Goal: Complete application form: Complete application form

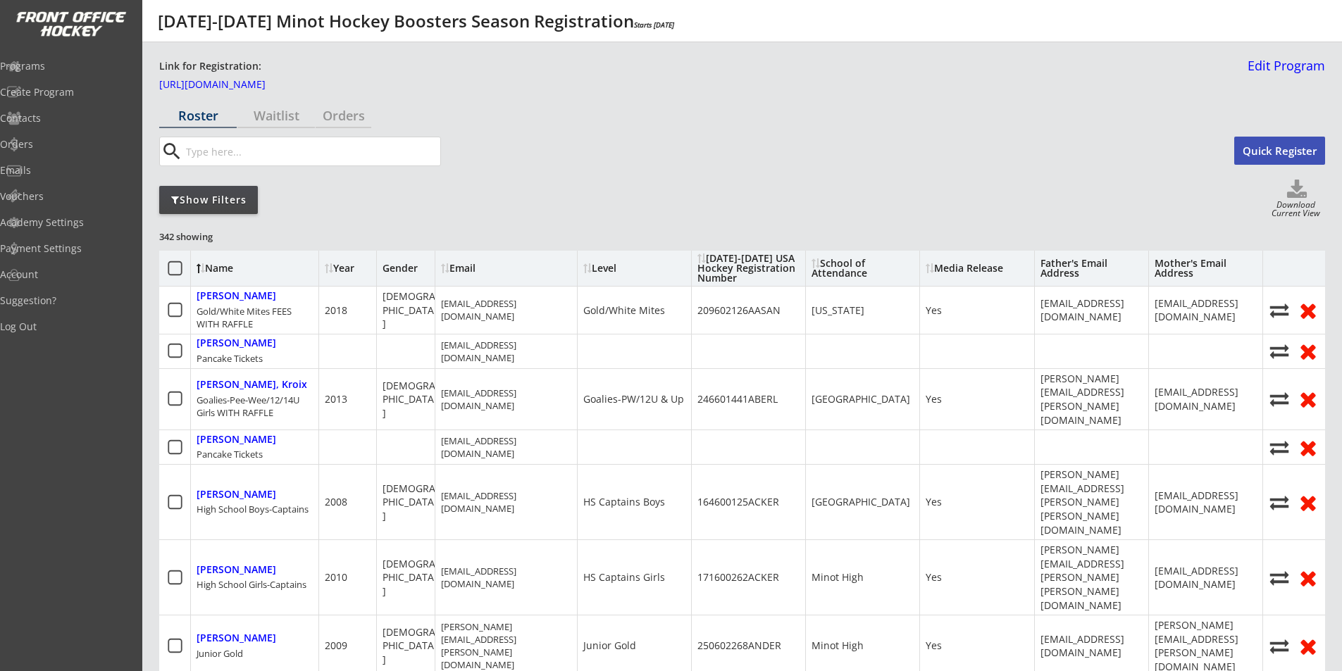
click at [230, 199] on div "Show Filters" at bounding box center [208, 200] width 99 height 14
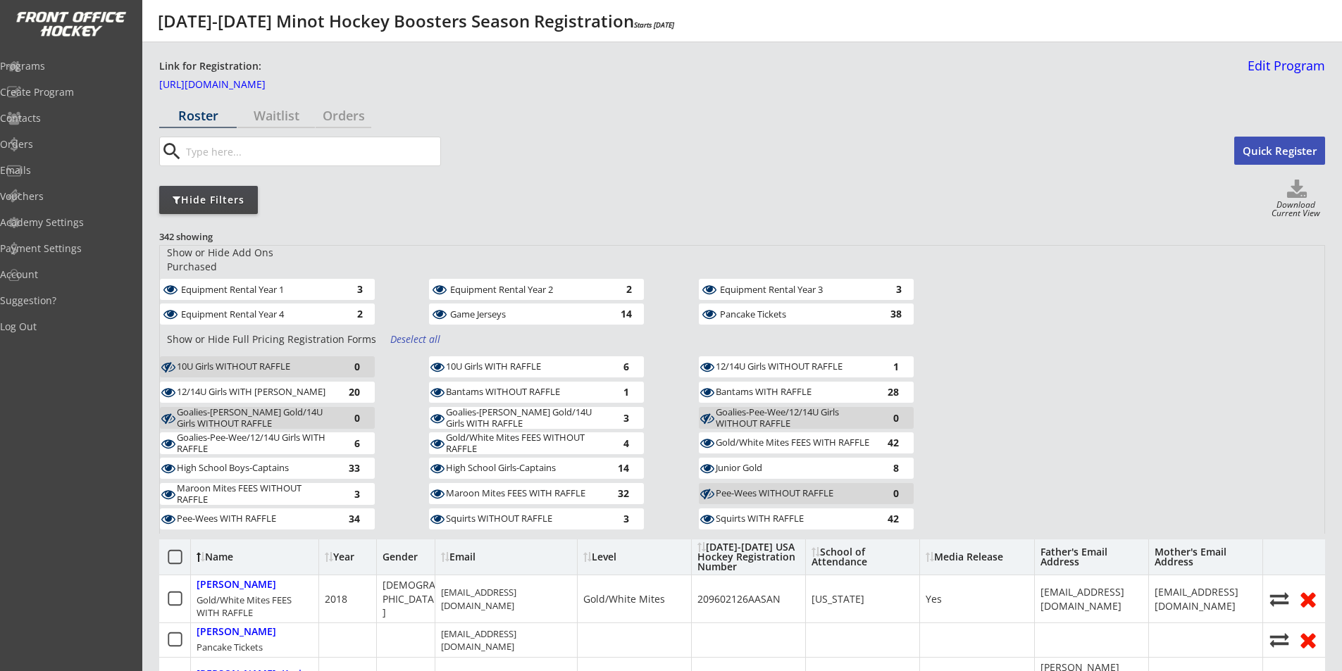
click at [425, 332] on div "Deselect all" at bounding box center [416, 339] width 52 height 14
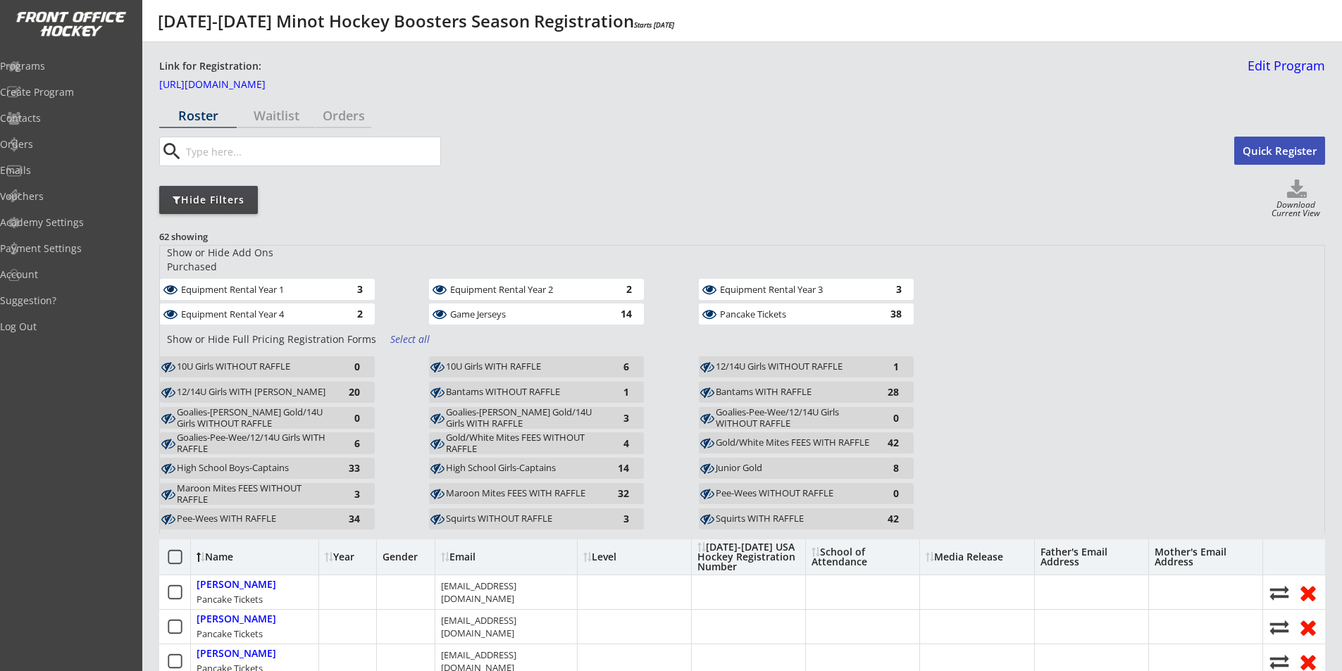
click at [234, 252] on div "Show or Hide Add Ons Purchased" at bounding box center [246, 259] width 172 height 27
click at [197, 254] on div "Show or Hide Add Ons Purchased" at bounding box center [246, 259] width 172 height 27
click at [210, 285] on div "Equipment Rental Year 1" at bounding box center [258, 290] width 154 height 10
click at [201, 309] on div "Equipment Rental Year 4" at bounding box center [258, 314] width 154 height 10
click at [509, 285] on div "Equipment Rental Year 2" at bounding box center [527, 290] width 154 height 10
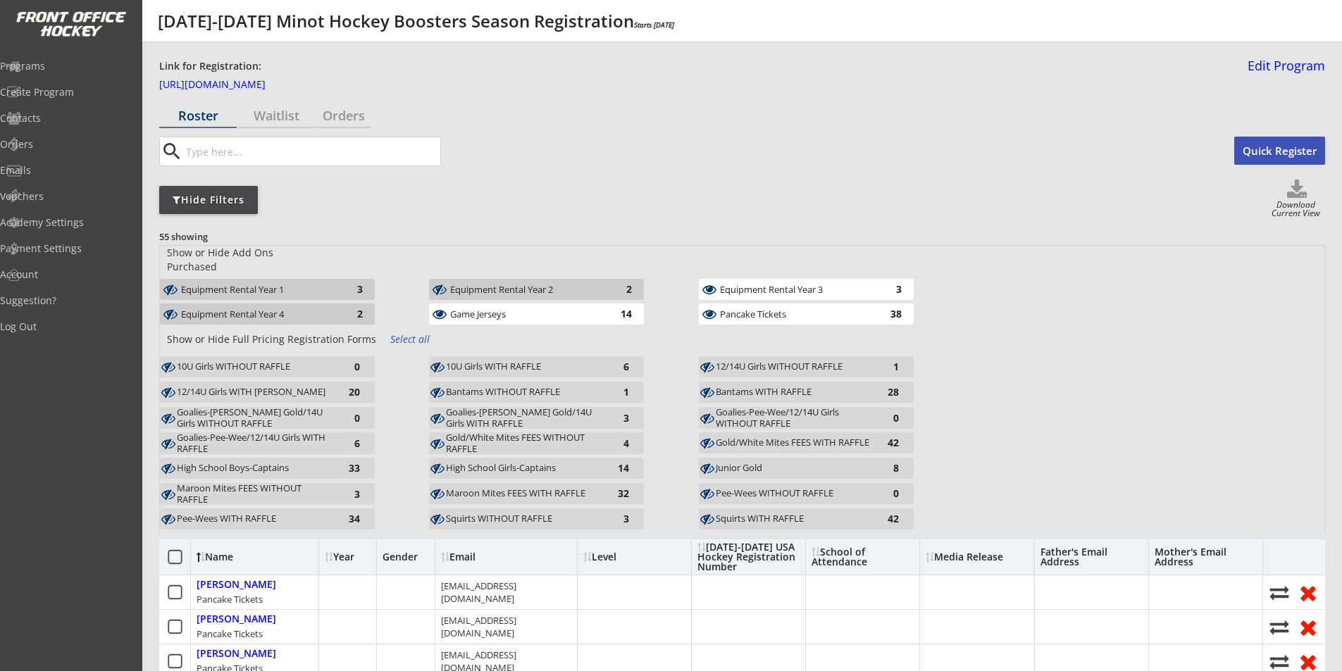
drag, startPoint x: 497, startPoint y: 300, endPoint x: 666, endPoint y: 299, distance: 169.0
click at [497, 309] on div "Game Jerseys" at bounding box center [527, 314] width 154 height 10
click at [745, 285] on div "Equipment Rental Year 3" at bounding box center [797, 290] width 154 height 10
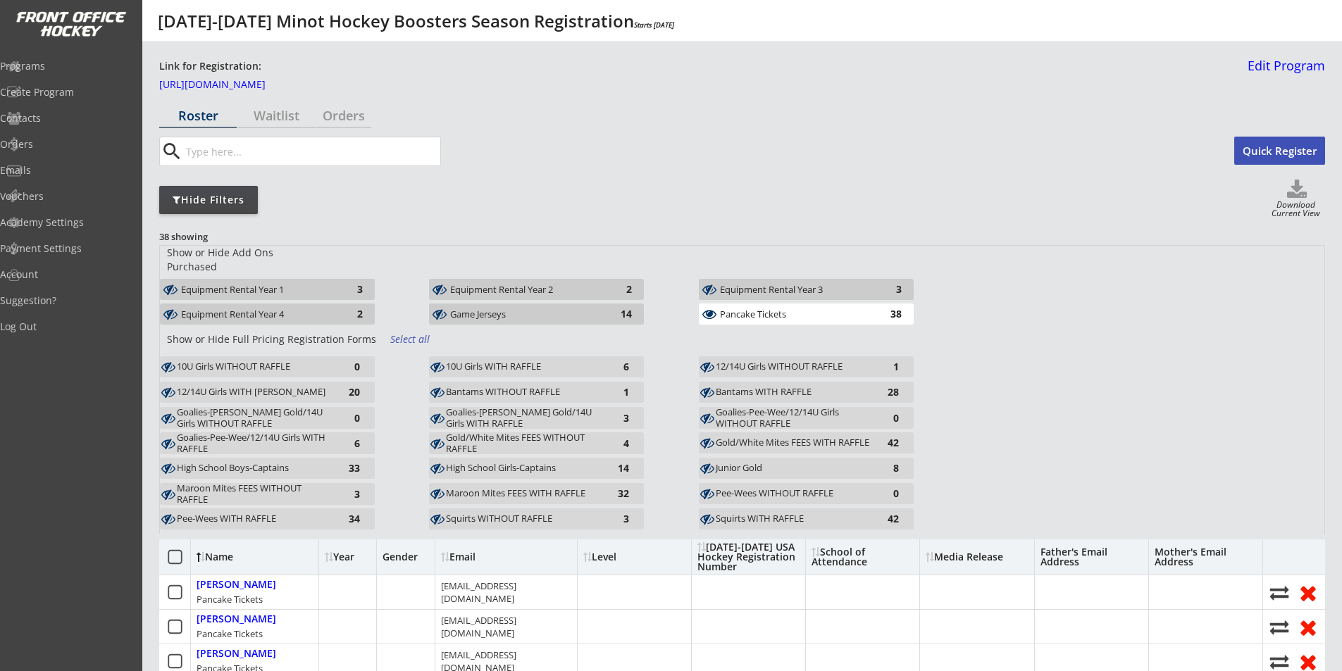
click at [754, 309] on div "Pancake Tickets" at bounding box center [797, 314] width 154 height 10
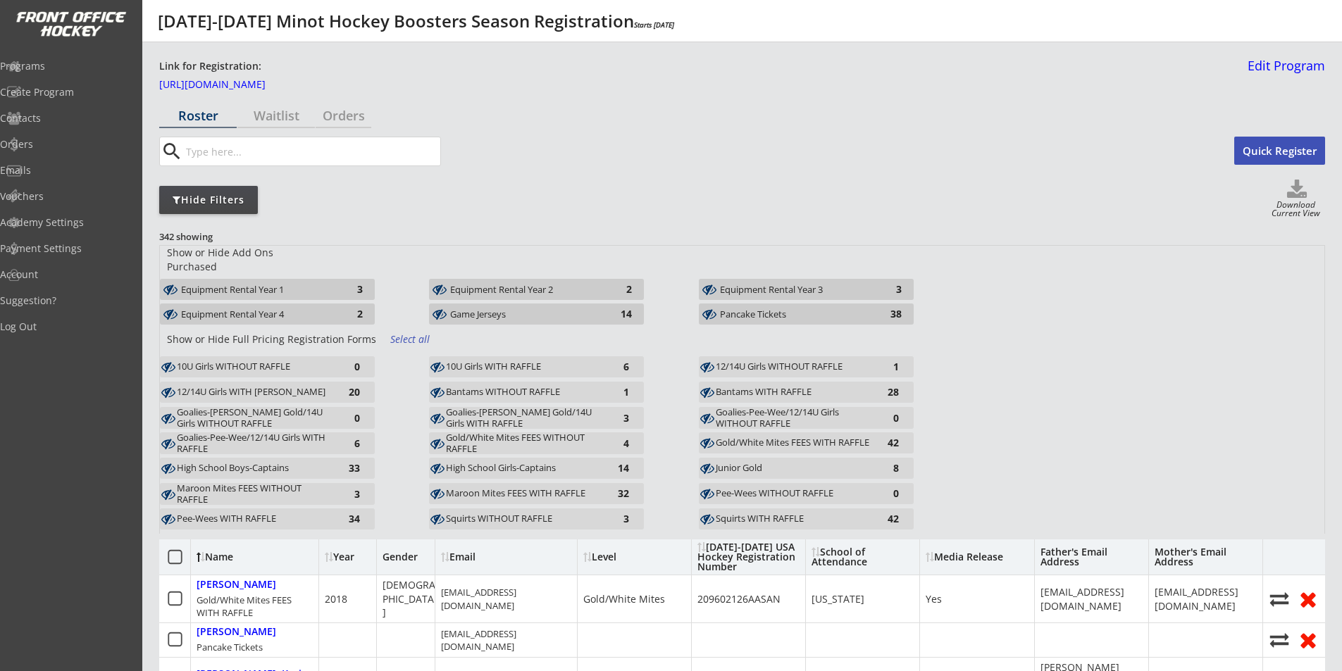
click at [759, 488] on div "Pee-Wees WITHOUT RAFFLE" at bounding box center [793, 493] width 155 height 11
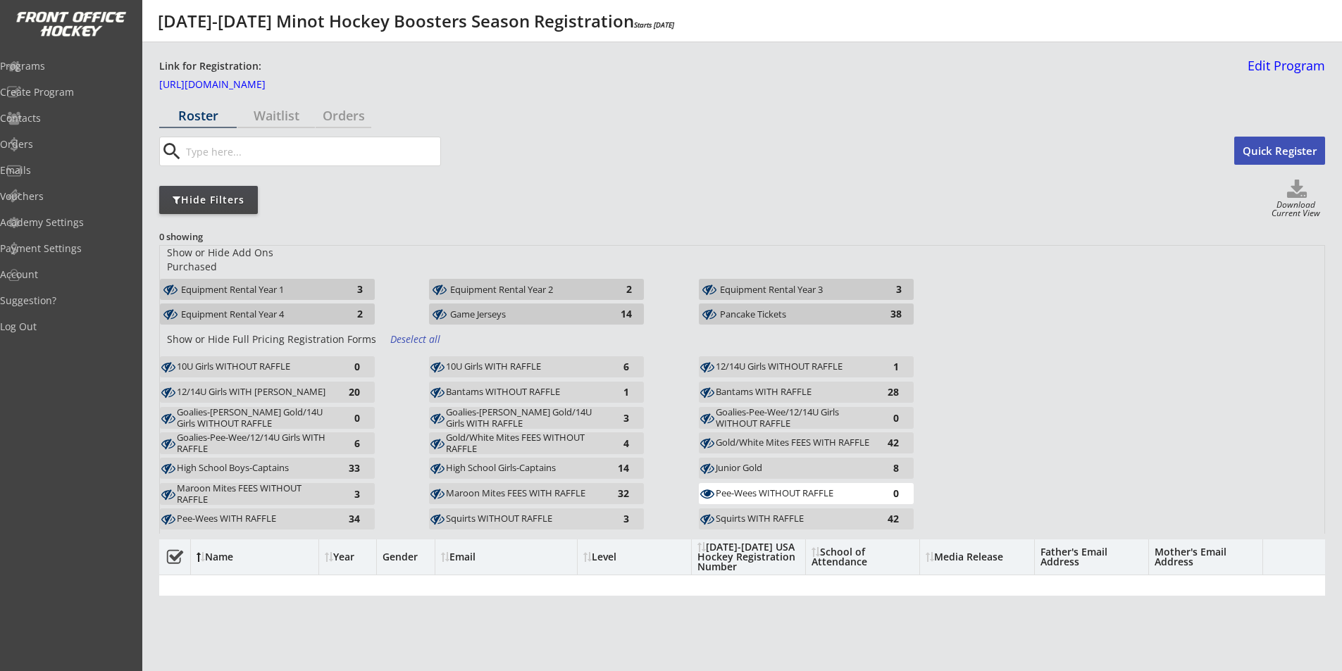
click at [229, 513] on div "Pee-Wees WITH RAFFLE" at bounding box center [254, 518] width 155 height 11
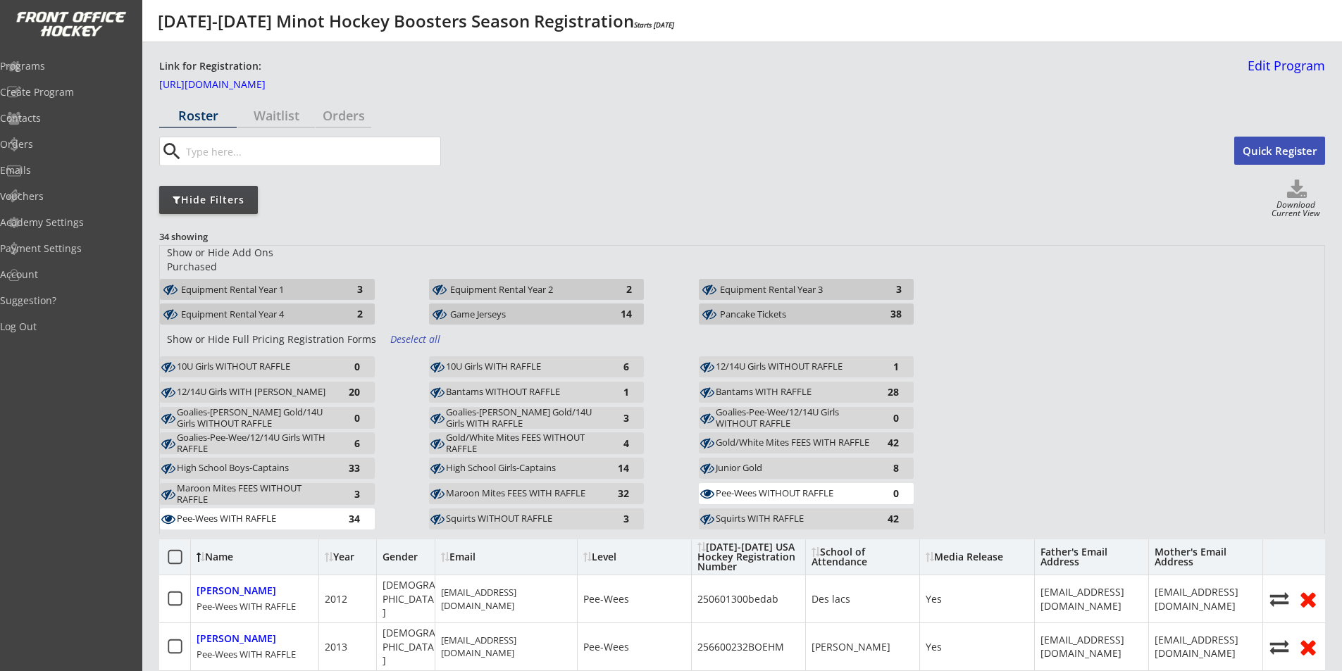
click at [406, 332] on div "Deselect all" at bounding box center [416, 339] width 52 height 14
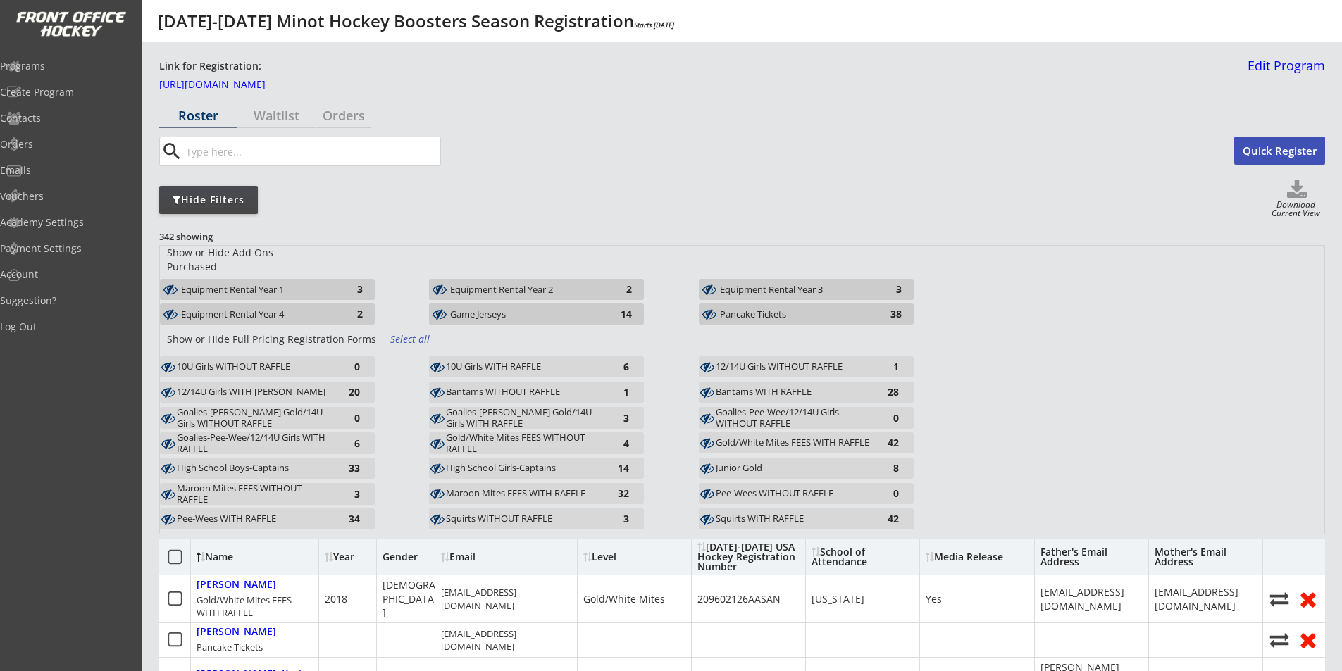
click at [405, 332] on div "Select all" at bounding box center [416, 339] width 52 height 14
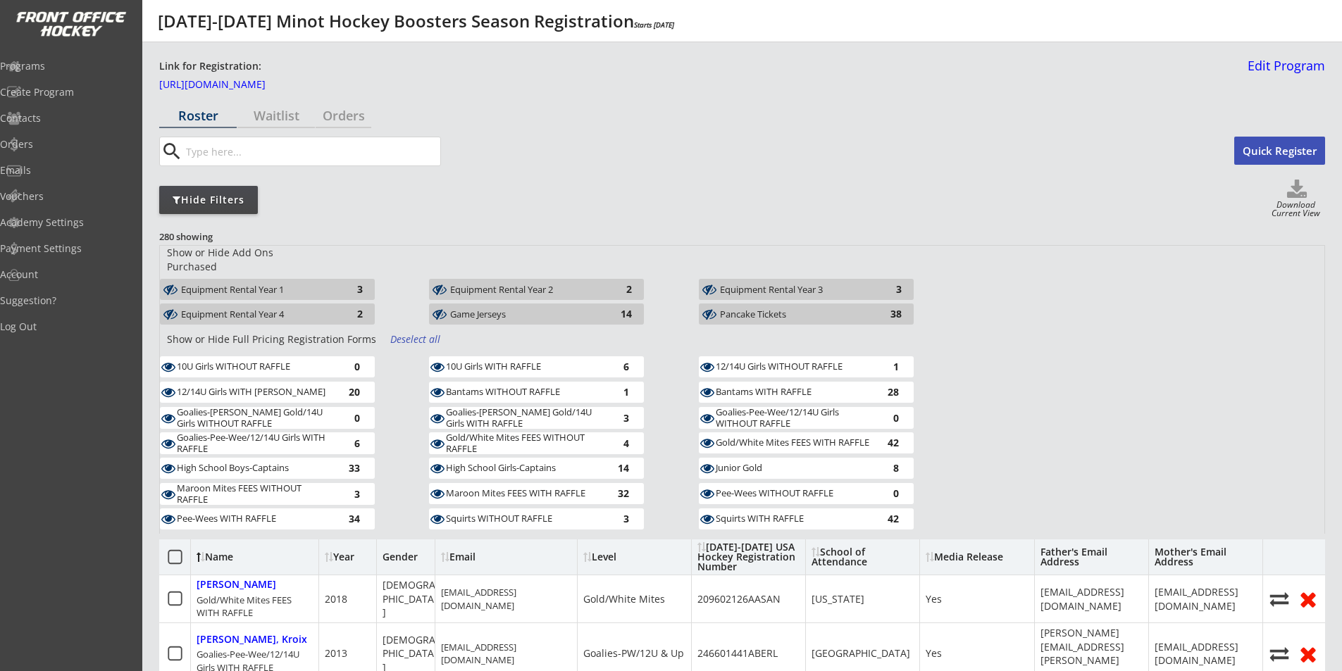
click at [237, 147] on input "input" at bounding box center [311, 151] width 257 height 28
click at [340, 111] on div "Orders" at bounding box center [344, 115] width 56 height 13
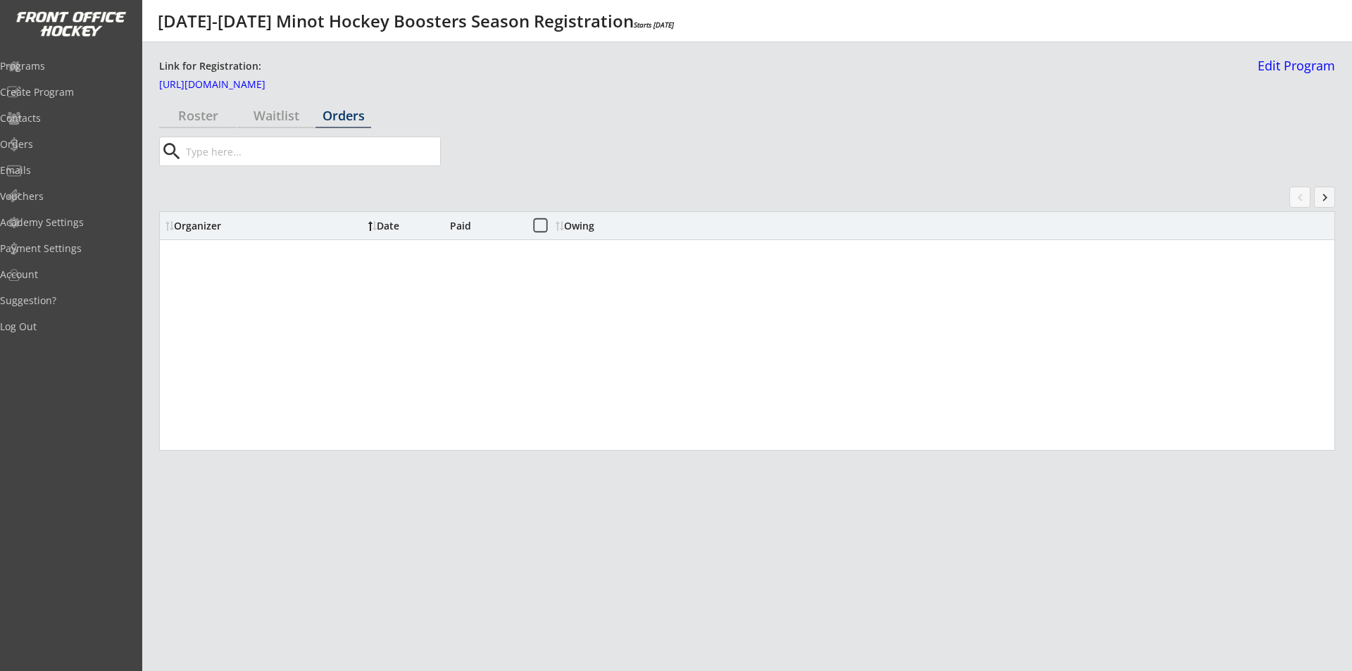
click at [268, 155] on input "input" at bounding box center [311, 151] width 257 height 28
type input "[PERSON_NAME]"
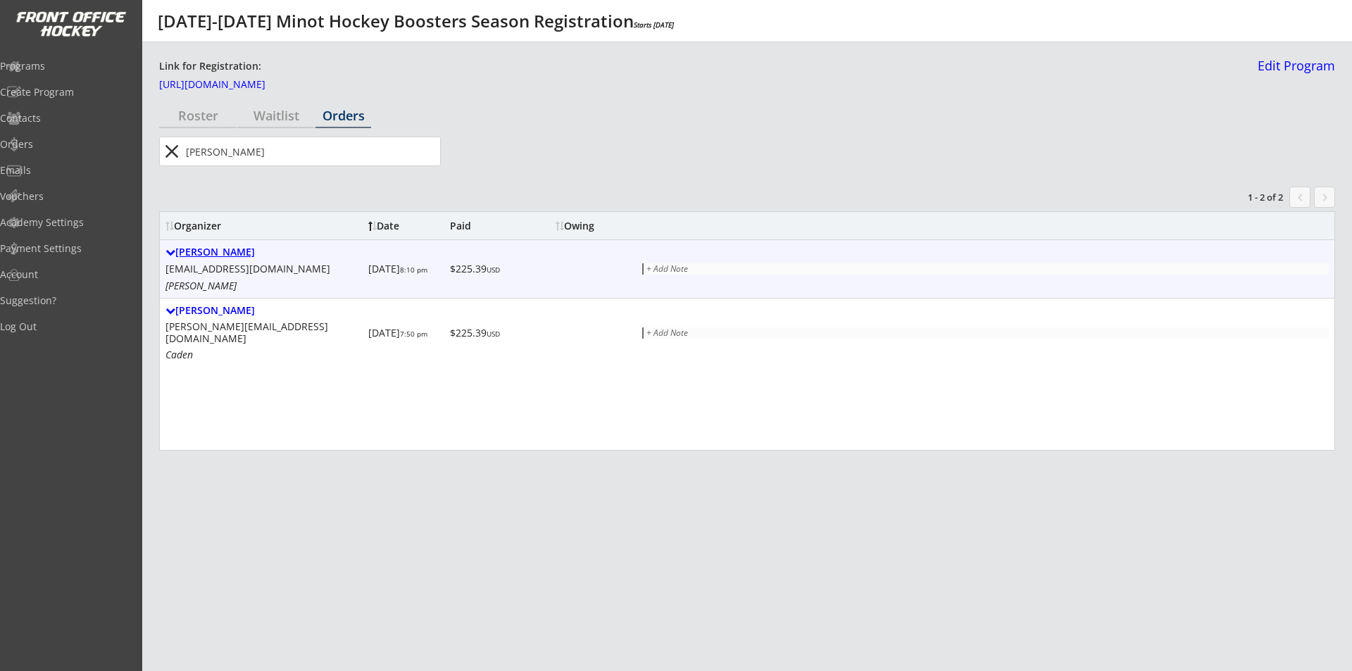
click at [197, 254] on div "[PERSON_NAME]" at bounding box center [264, 253] width 197 height 12
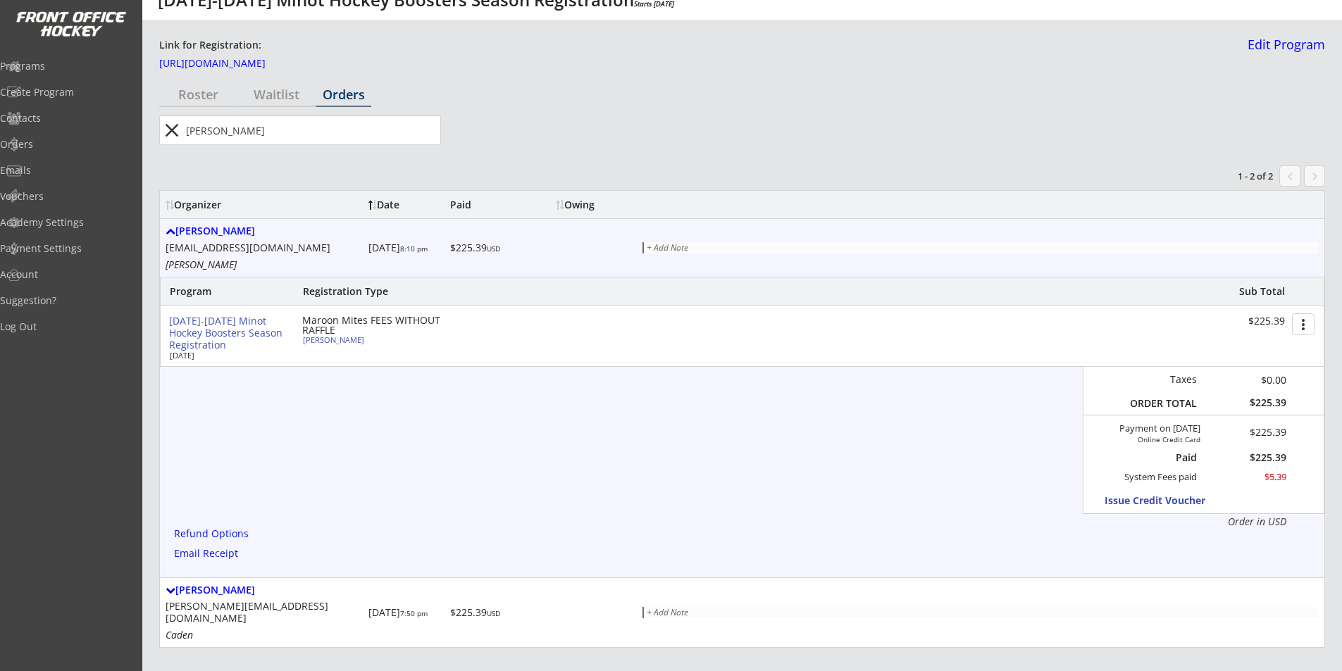
scroll to position [32, 0]
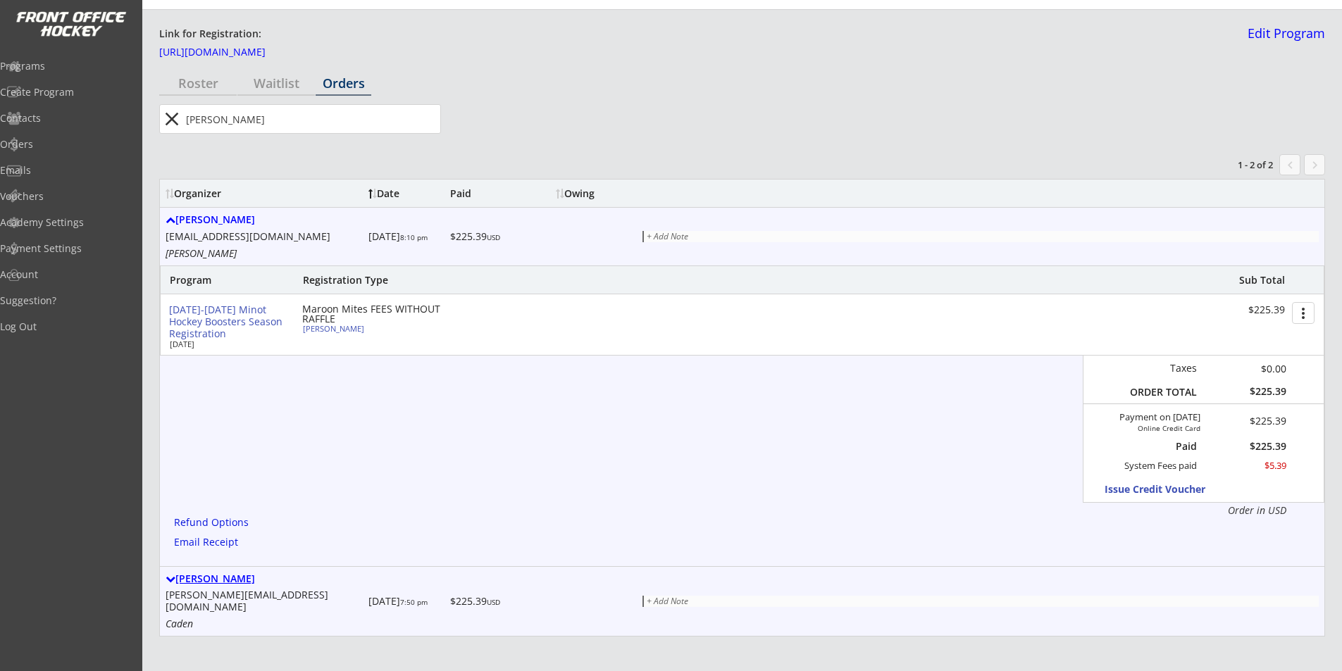
click at [238, 578] on div "[PERSON_NAME]" at bounding box center [264, 579] width 197 height 12
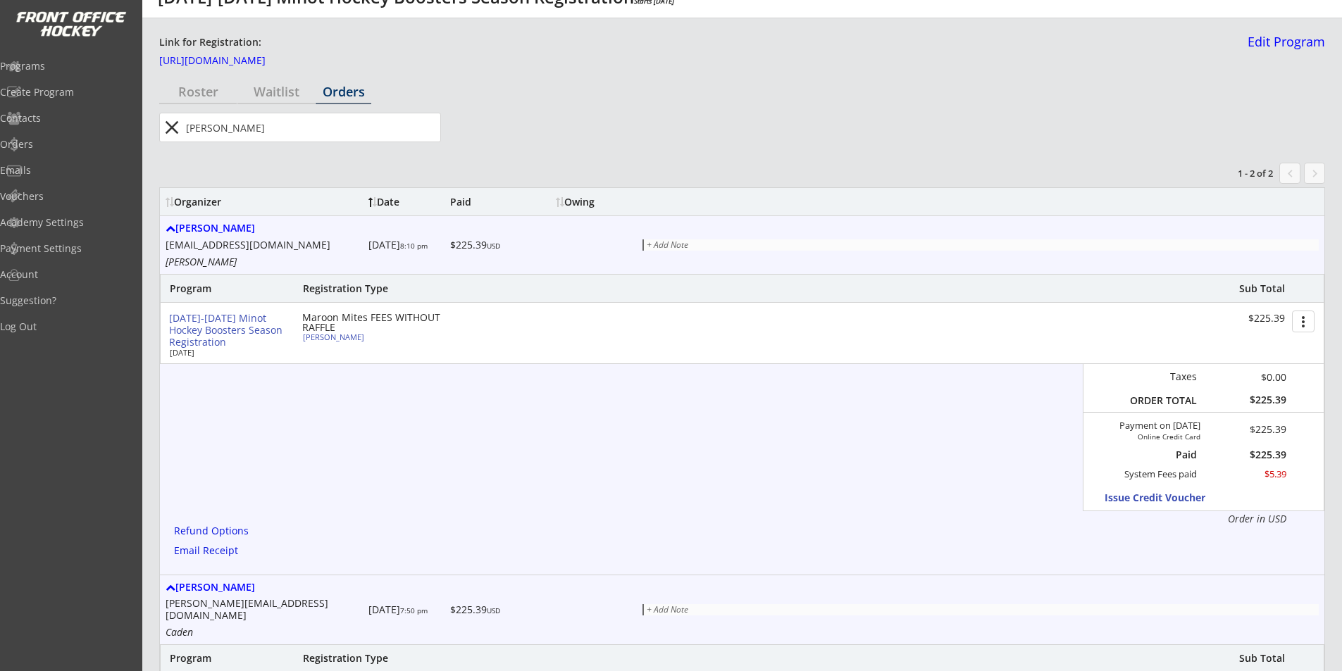
scroll to position [0, 0]
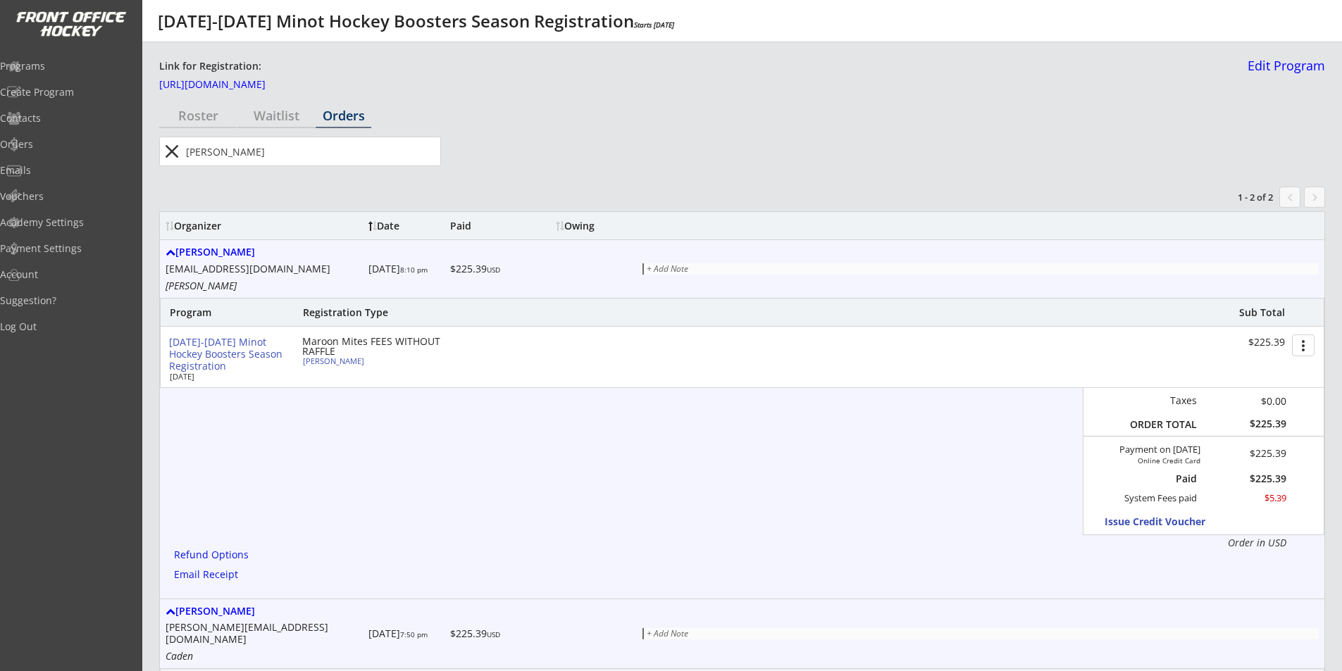
click at [342, 361] on div "[PERSON_NAME]" at bounding box center [381, 361] width 157 height 8
select select ""Learn to Play Girls""
select select ""Adult Small""
select select ""Yes""
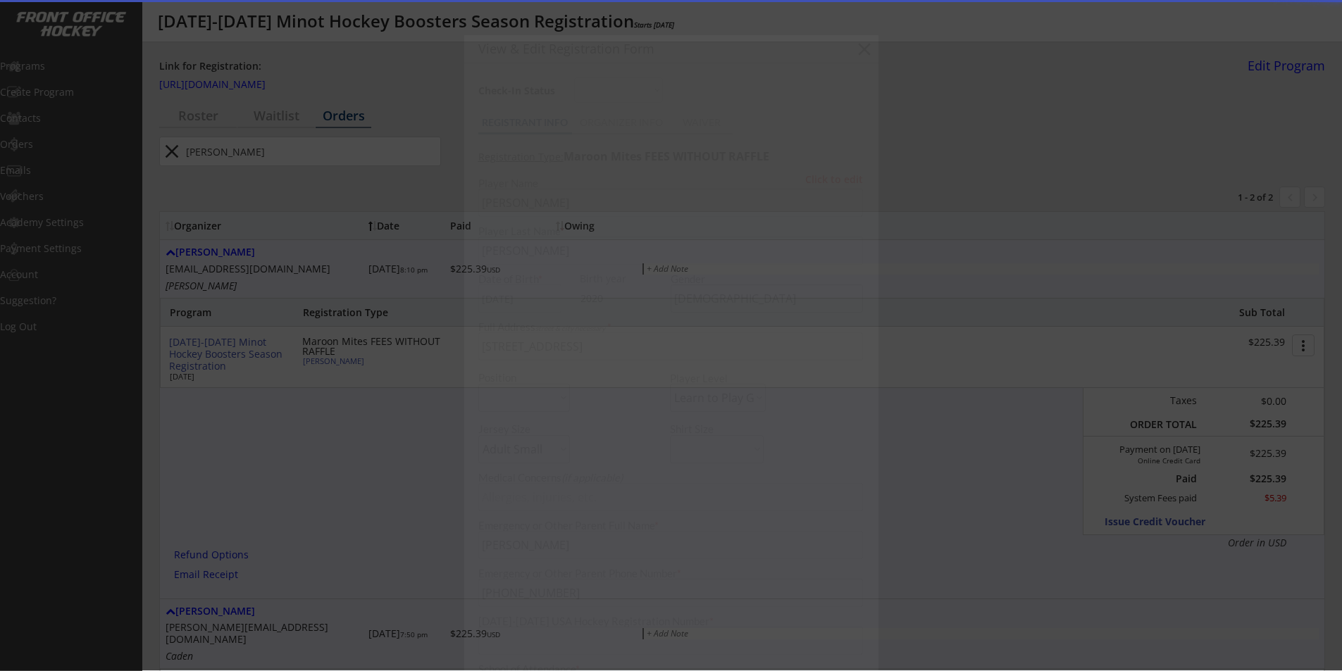
type input "261602309JERNB"
type input "[GEOGRAPHIC_DATA]"
type input "[EMAIL_ADDRESS][DOMAIN_NAME]"
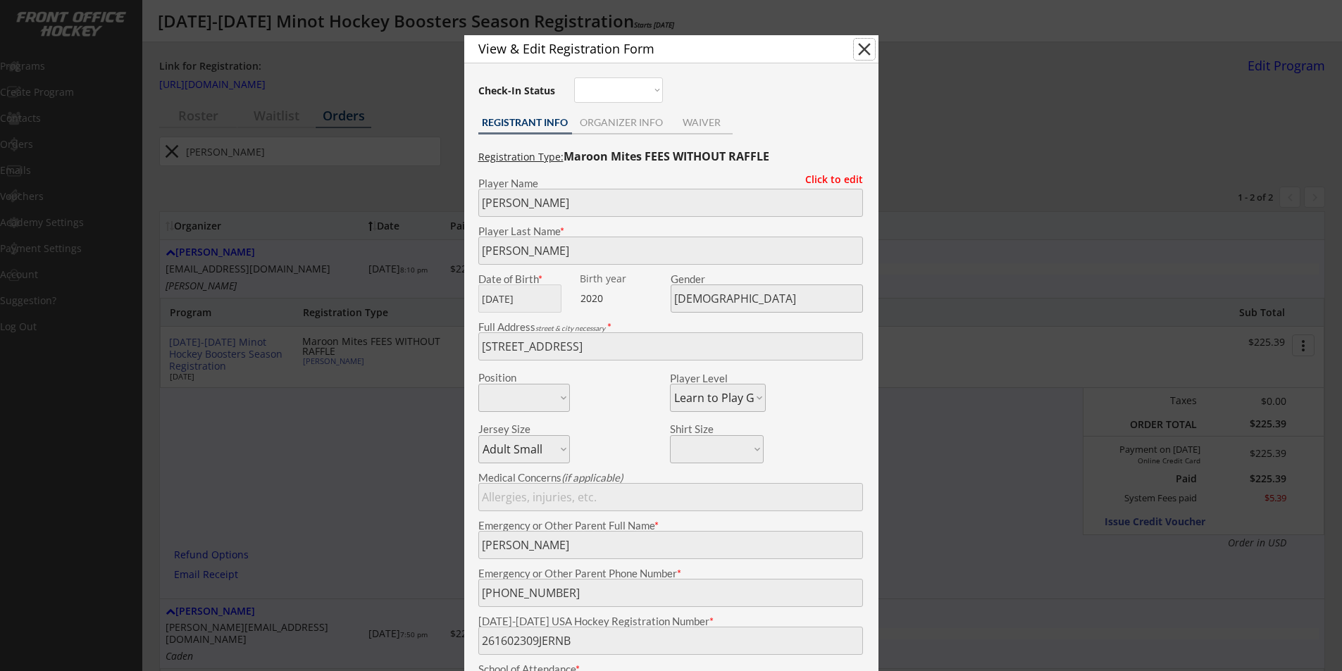
click at [865, 44] on button "close" at bounding box center [864, 49] width 21 height 21
select select ""PLACEHOLDER_1427118222253""
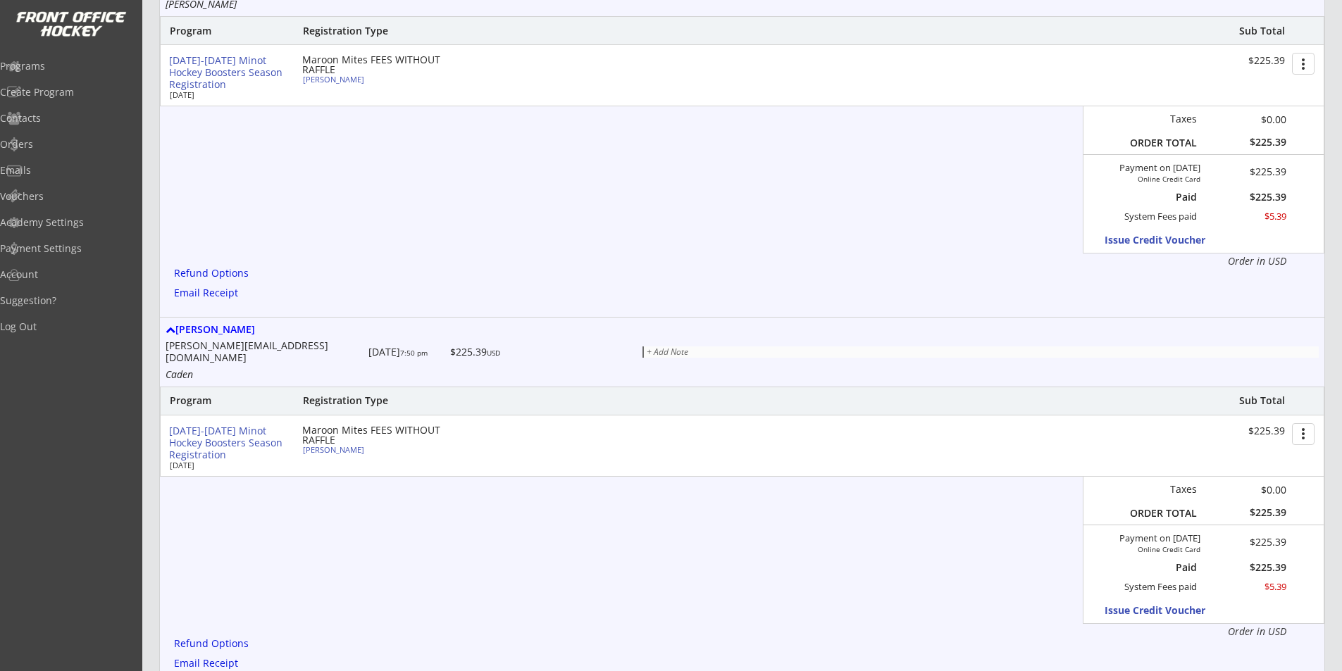
scroll to position [334, 0]
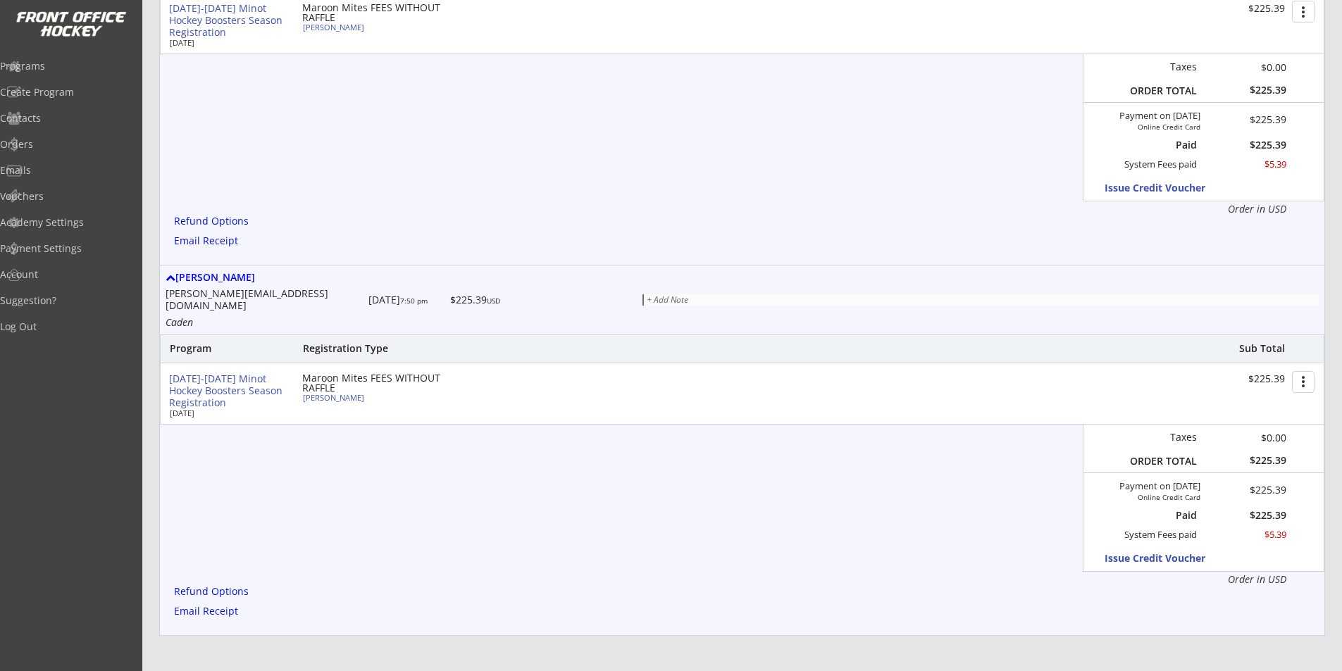
click at [334, 394] on div "[PERSON_NAME]" at bounding box center [381, 398] width 157 height 8
select select ""Maroon Mites""
select select ""Adult Small""
select select ""Yes""
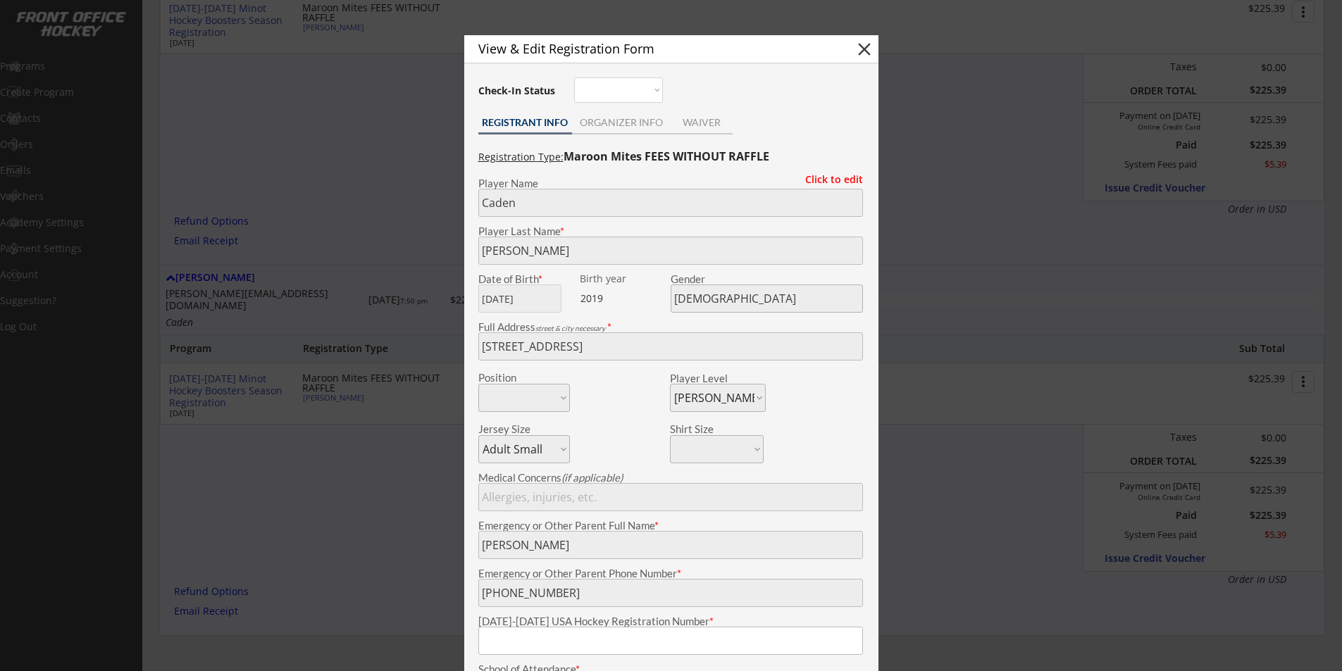
type input "261602233JERNB"
type input "[GEOGRAPHIC_DATA]"
type input "[PERSON_NAME][EMAIL_ADDRESS][DOMAIN_NAME]"
type input "[EMAIL_ADDRESS][DOMAIN_NAME]"
click at [864, 50] on button "close" at bounding box center [864, 49] width 21 height 21
